Goal: Transaction & Acquisition: Purchase product/service

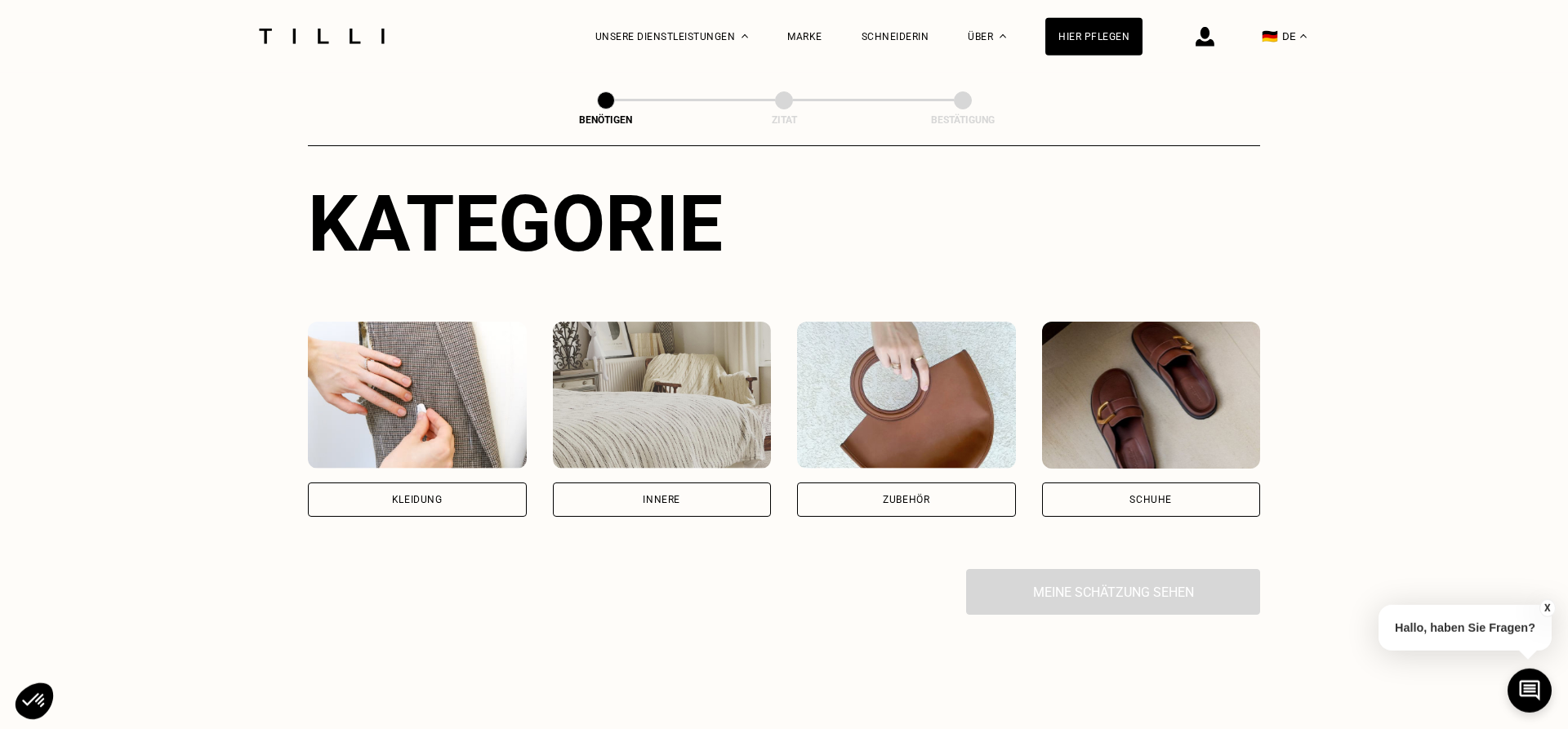
scroll to position [167, 0]
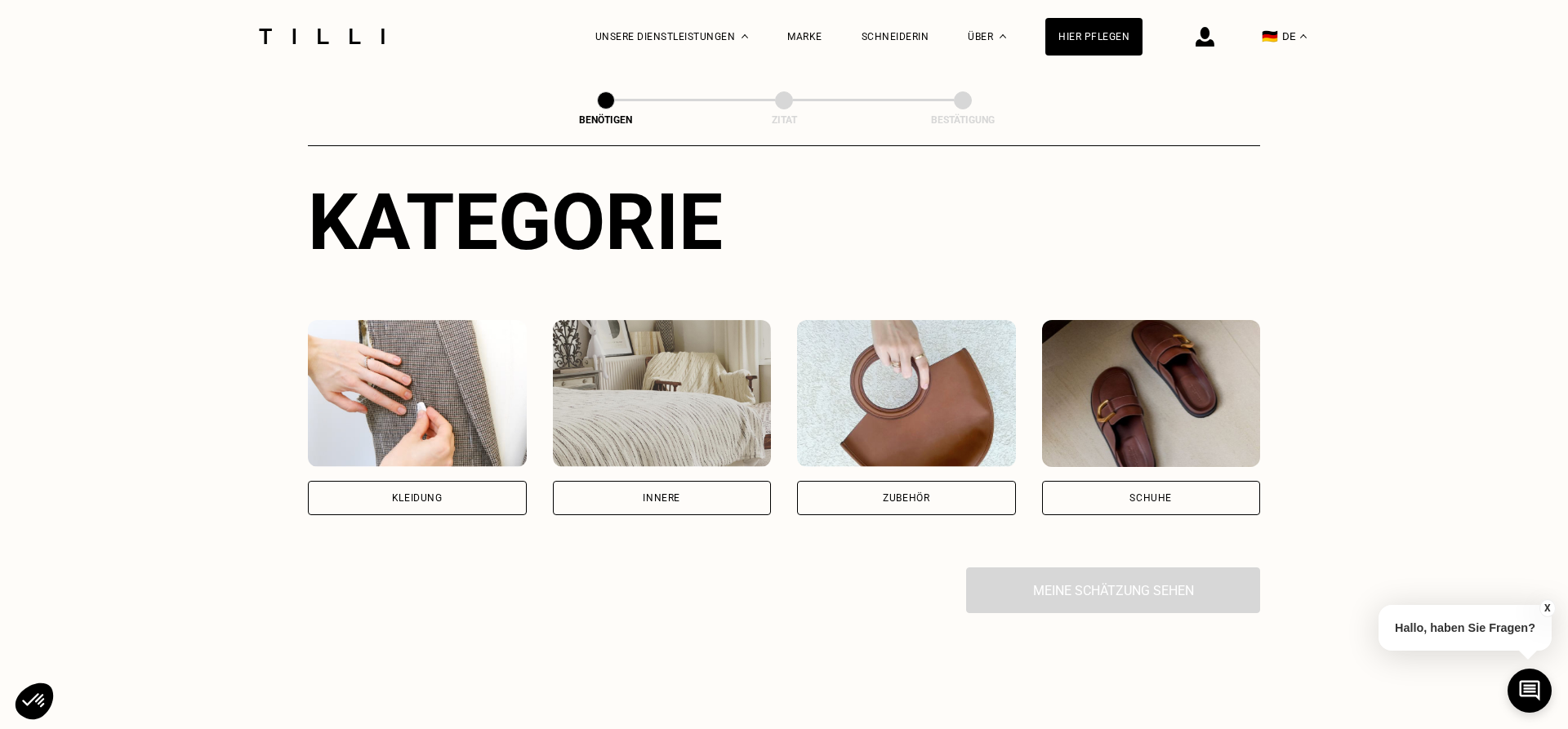
click at [406, 503] on div "Kleidung" at bounding box center [417, 498] width 50 height 10
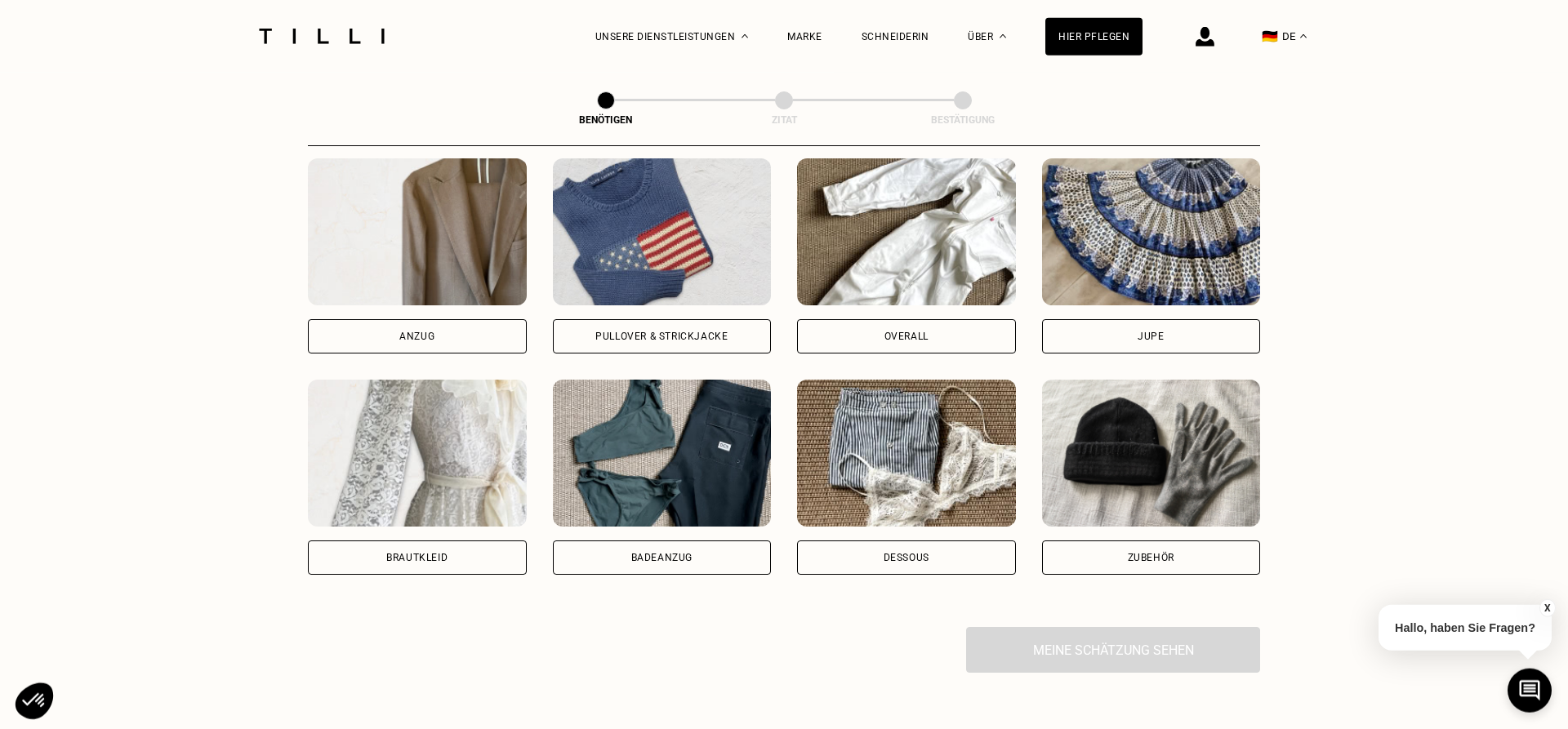
scroll to position [1037, 0]
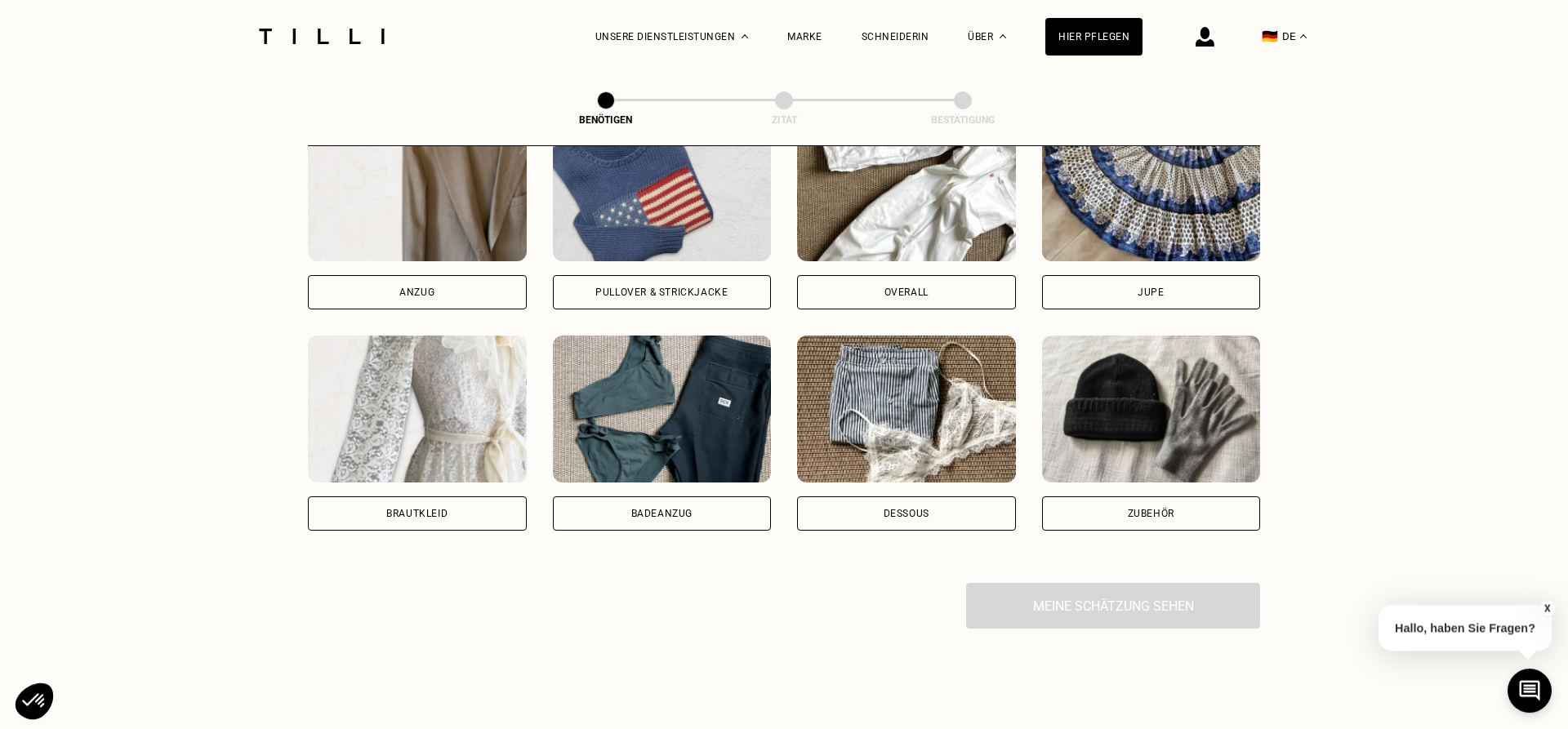
click at [454, 514] on div "Brautkleid" at bounding box center [417, 513] width 219 height 34
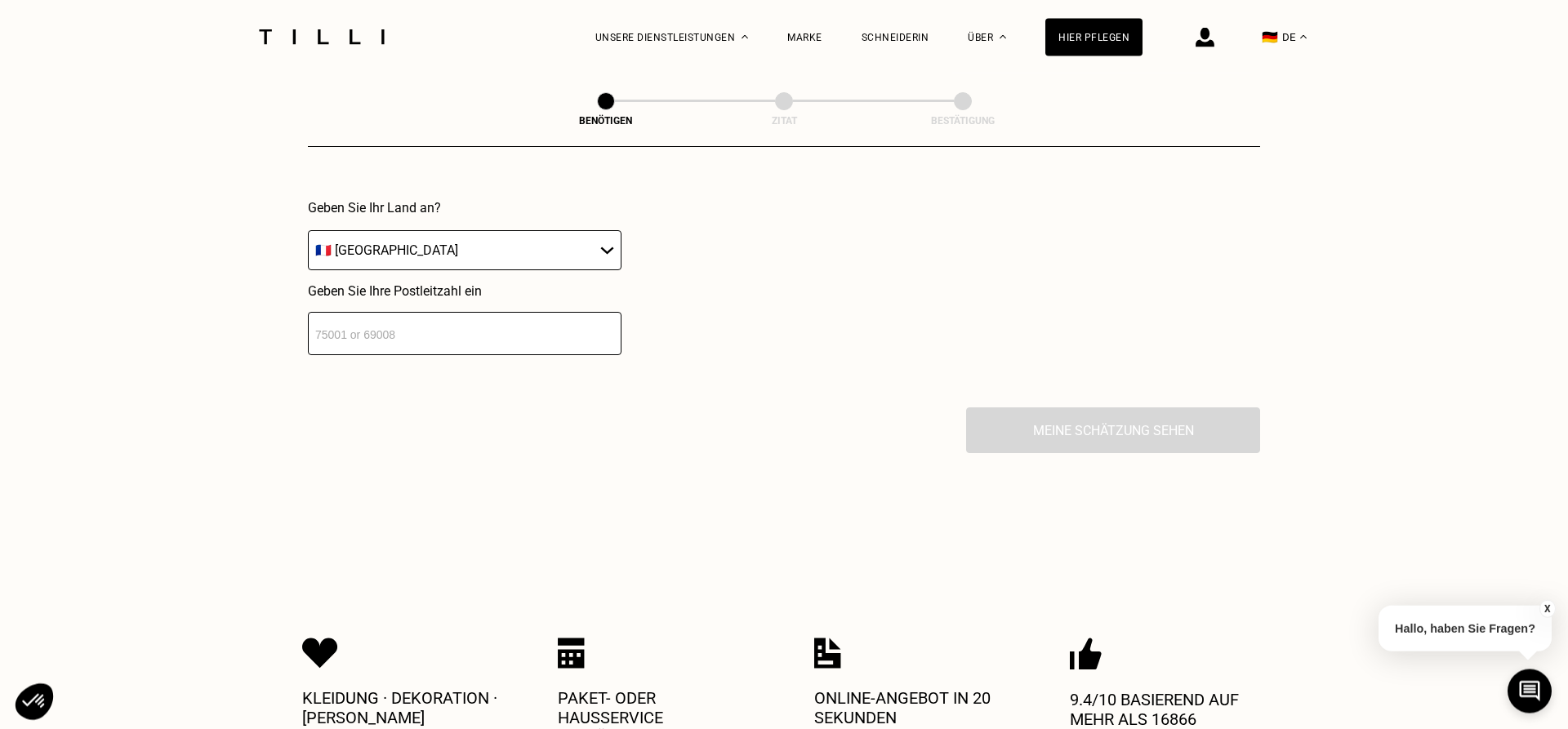
scroll to position [1616, 0]
select select "DE"
click option "🇩🇪 [GEOGRAPHIC_DATA]" at bounding box center [0, 0] width 0 height 0
click at [536, 334] on input "number" at bounding box center [465, 332] width 314 height 44
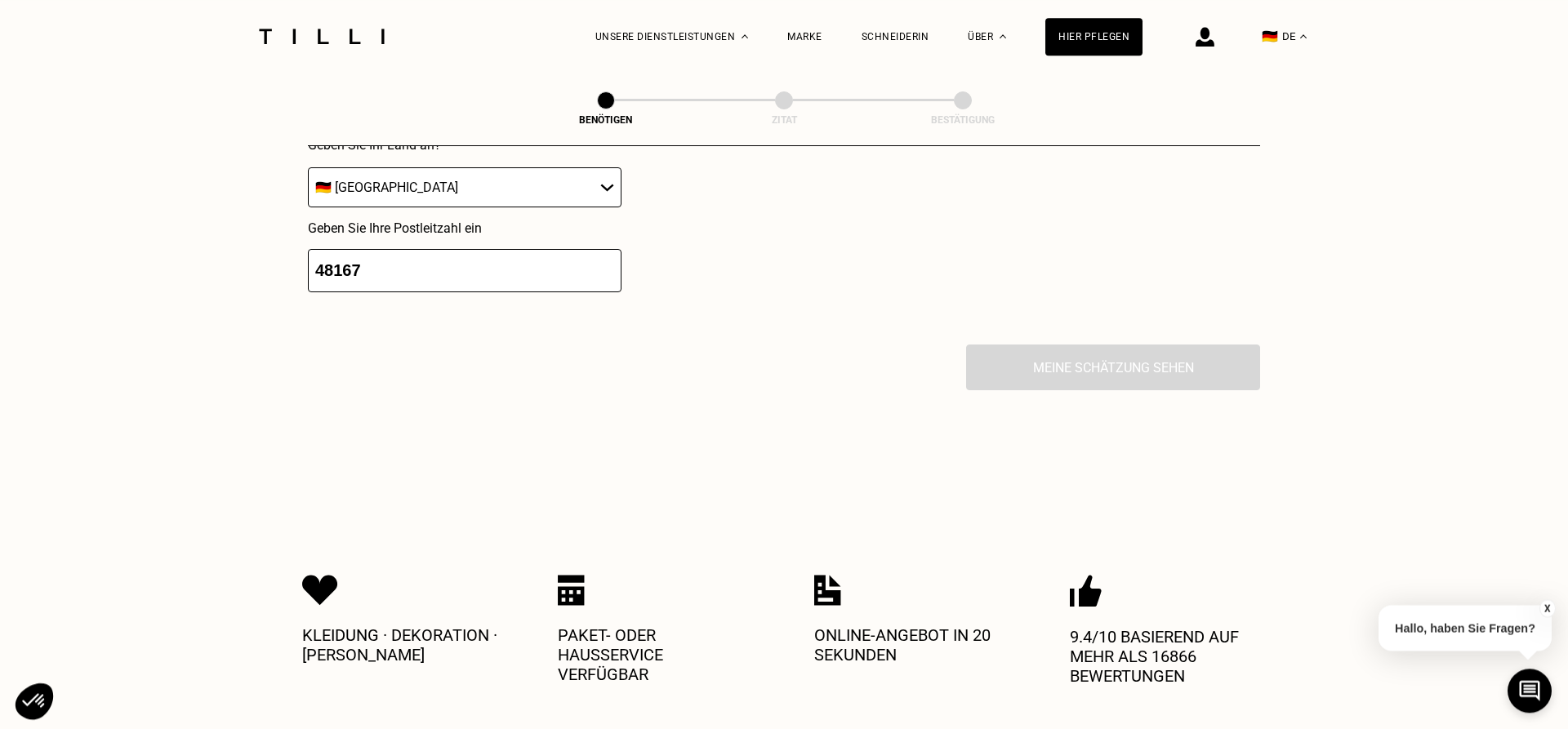
scroll to position [1514, 0]
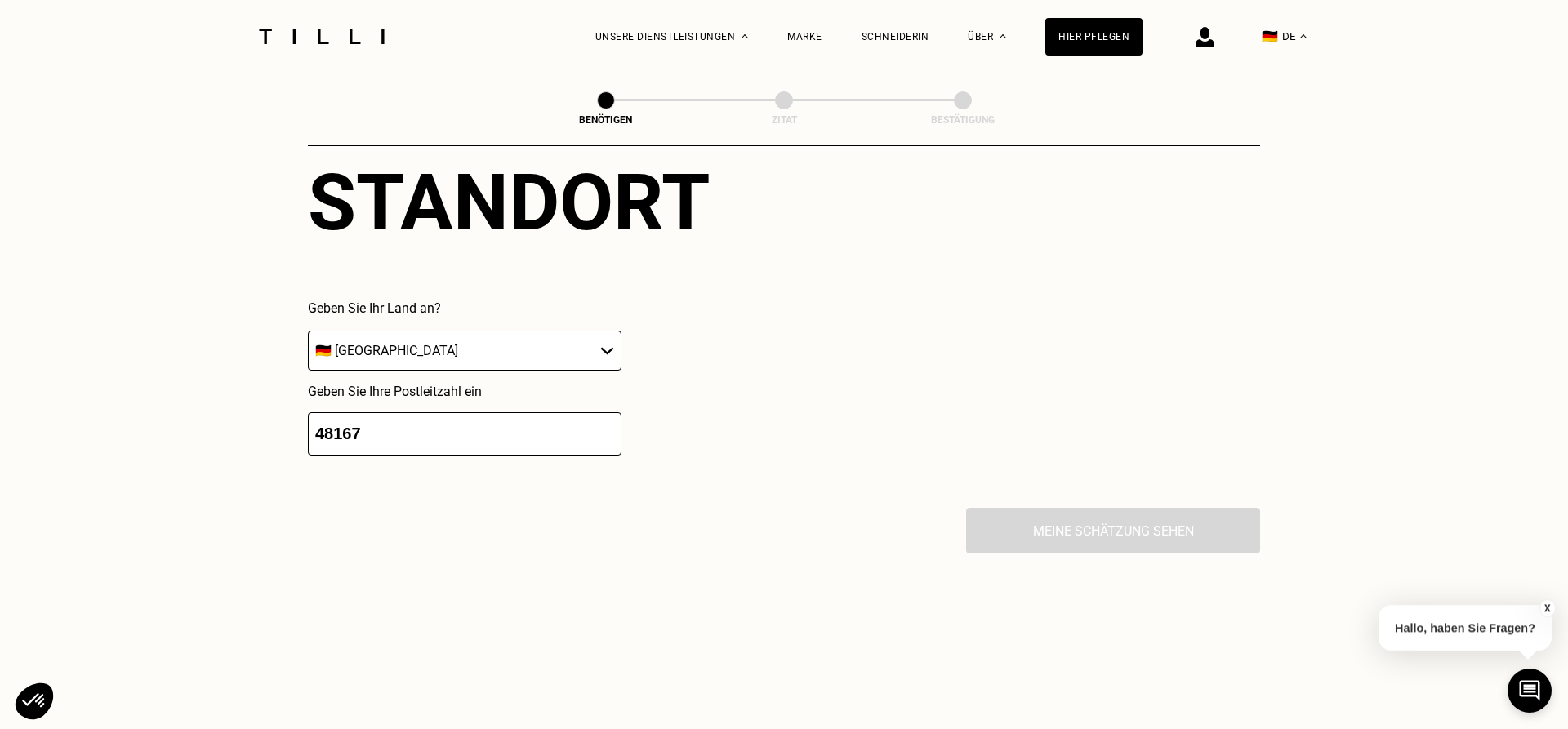
type input "48167"
click at [460, 447] on input "48167" at bounding box center [465, 434] width 314 height 44
click at [558, 534] on div "Meine Schätzung sehen" at bounding box center [783, 530] width 952 height 46
click at [1148, 539] on div "Meine Schätzung sehen" at bounding box center [783, 530] width 952 height 46
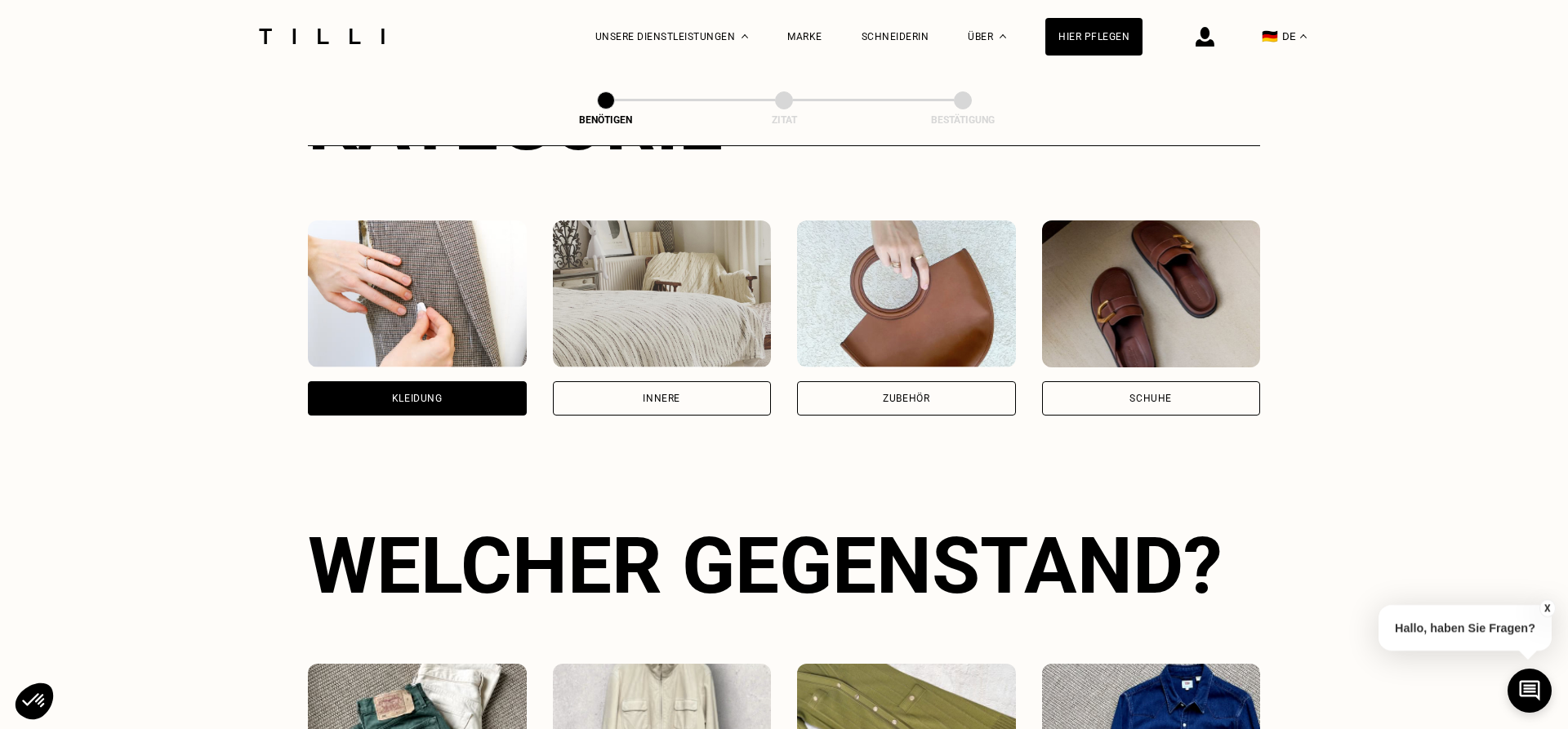
scroll to position [0, 0]
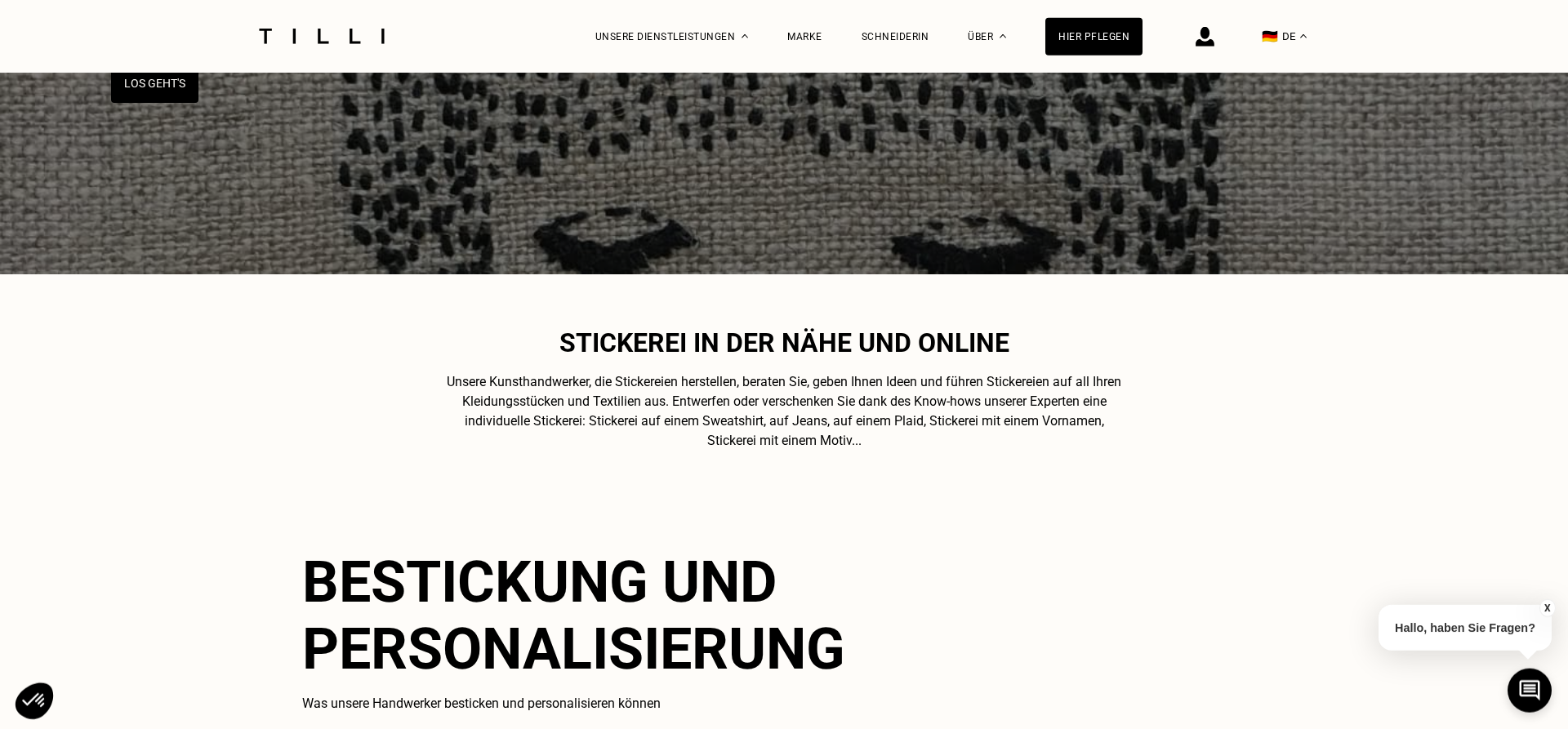
scroll to position [499, 0]
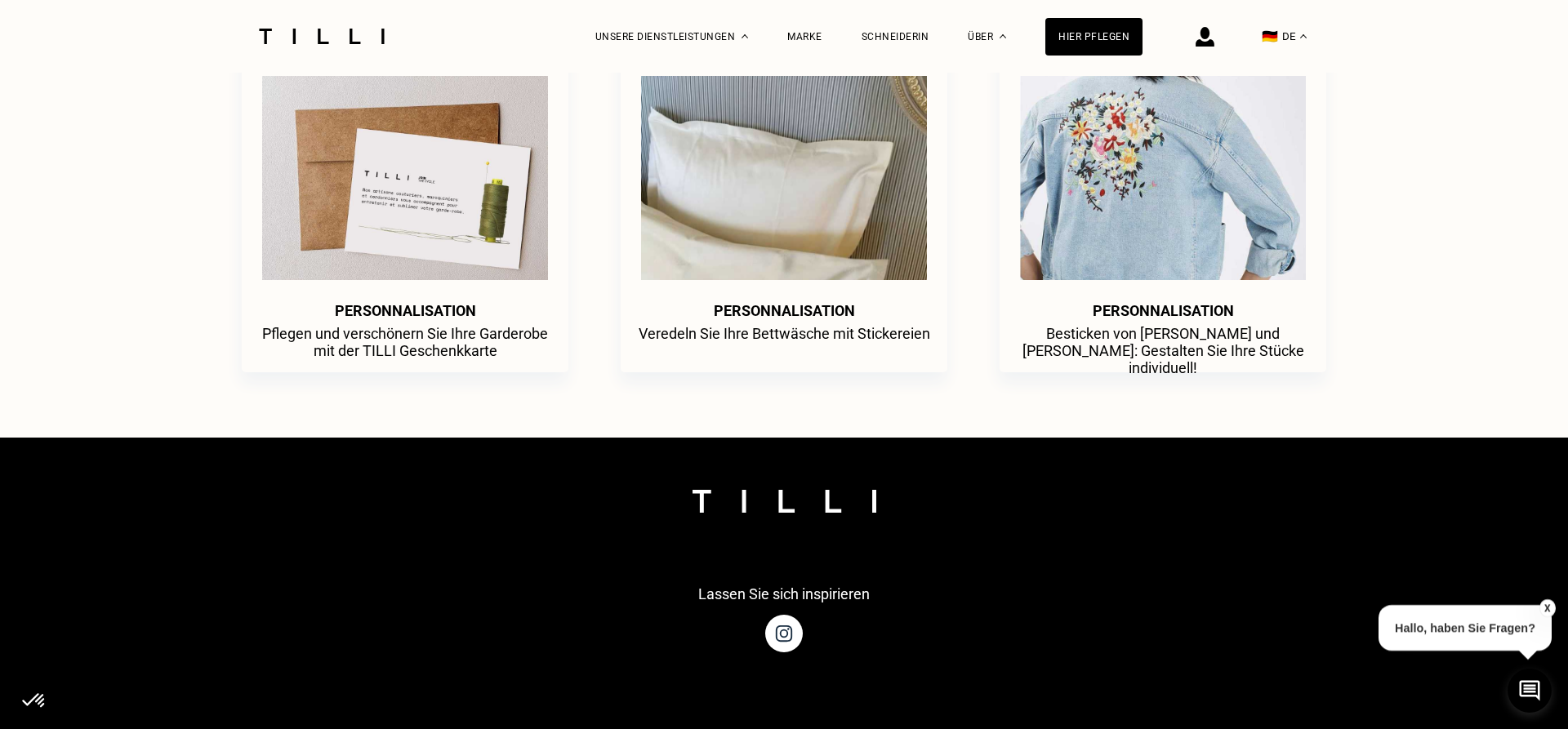
scroll to position [4807, 0]
